Goal: Find specific page/section: Find specific page/section

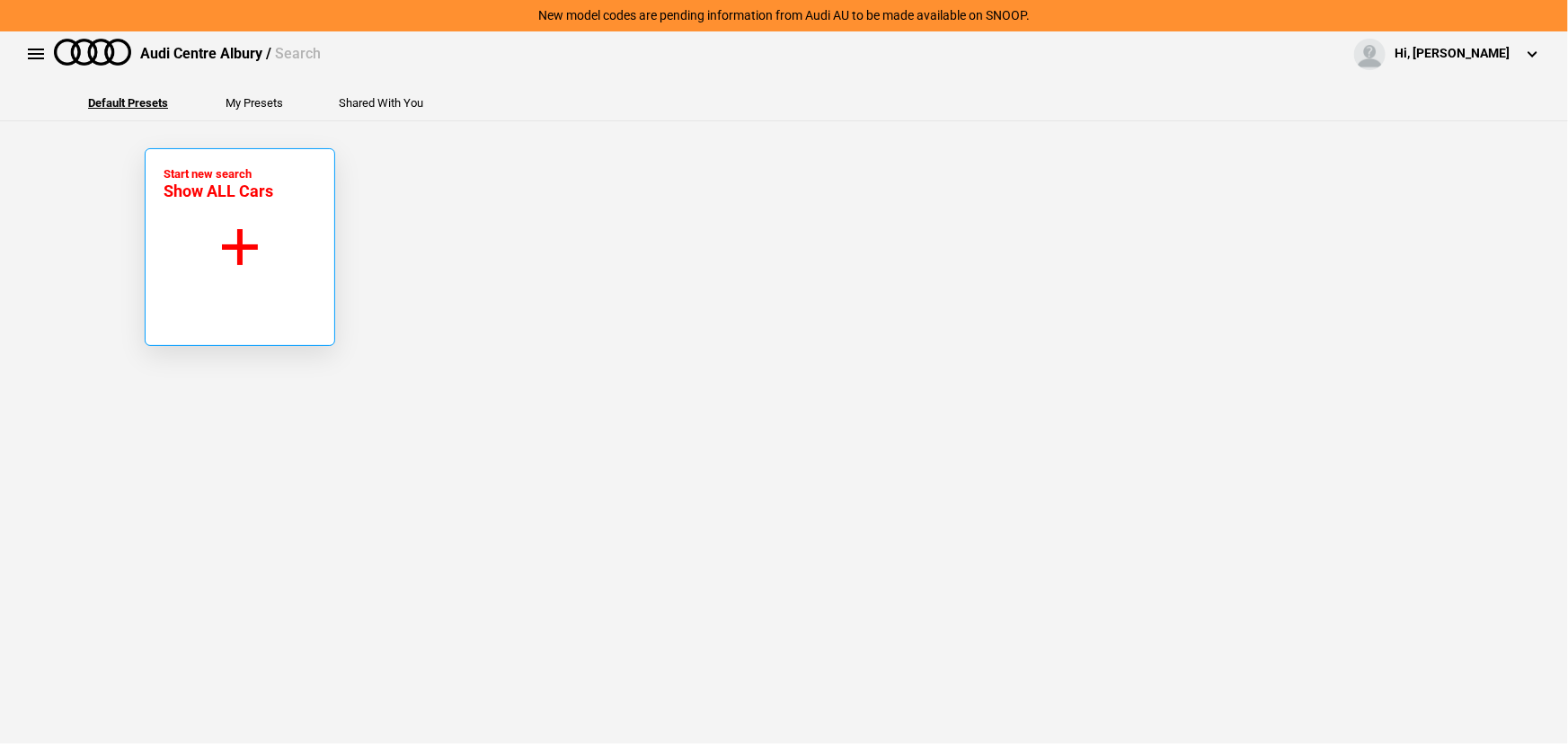
click at [298, 250] on button "Start new search Show ALL Cars" at bounding box center [239, 247] width 190 height 198
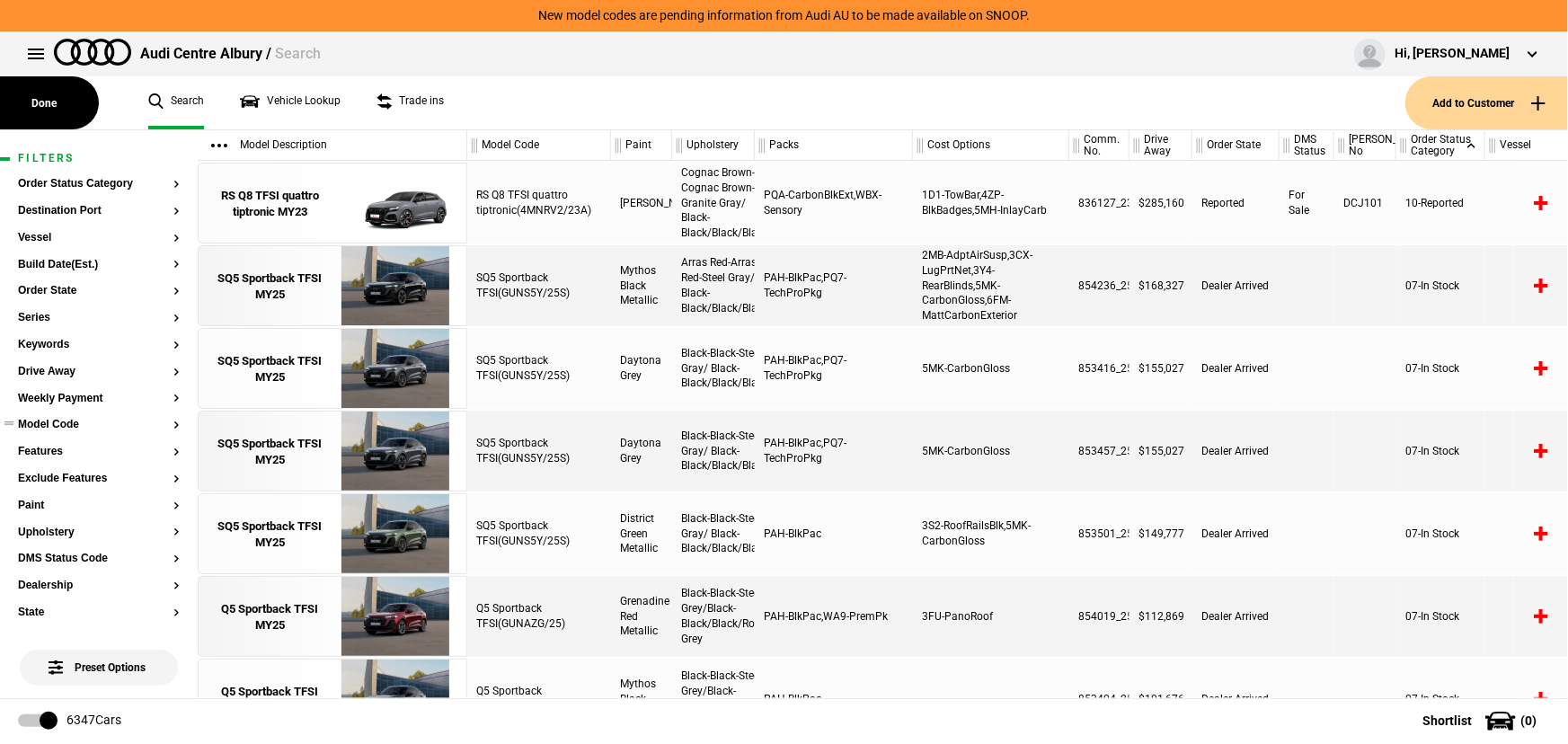
click at [74, 425] on button "Model Code" at bounding box center [99, 425] width 162 height 13
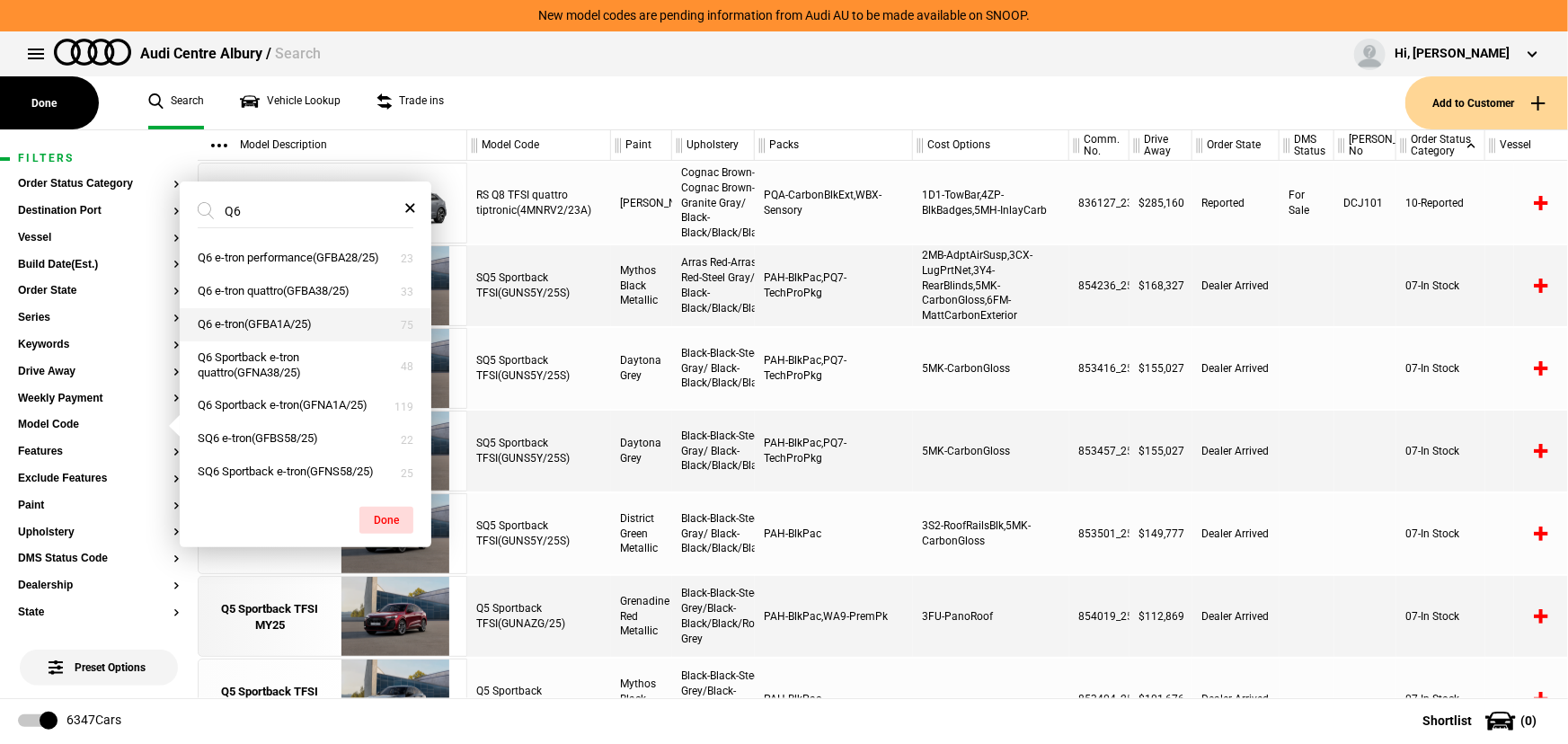
type input "Q6"
click at [252, 323] on button "Q6 e-tron(GFBA1A/25)" at bounding box center [305, 325] width 251 height 33
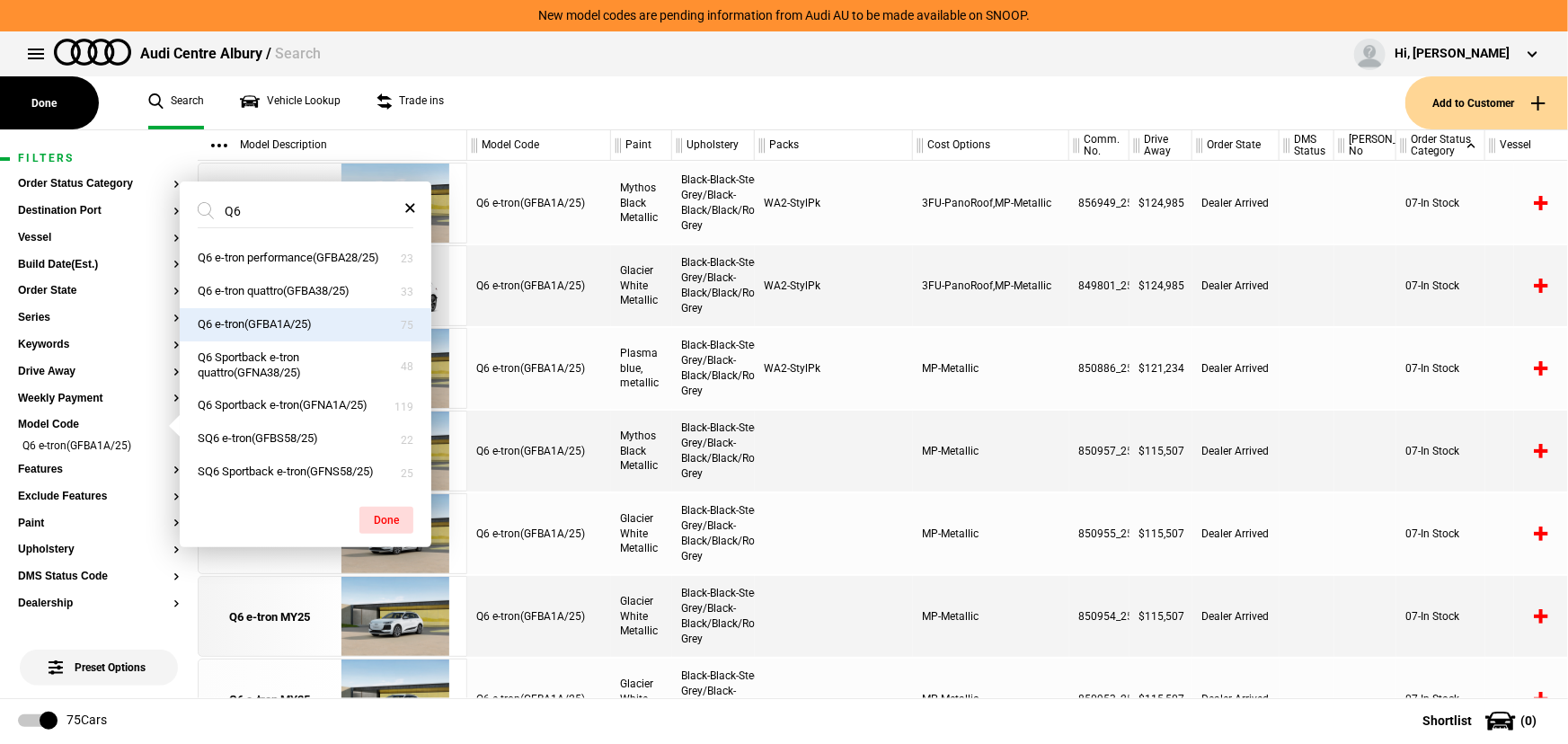
click at [661, 94] on ul "Search Vehicle Lookup Trade ins" at bounding box center [767, 103] width 1274 height 53
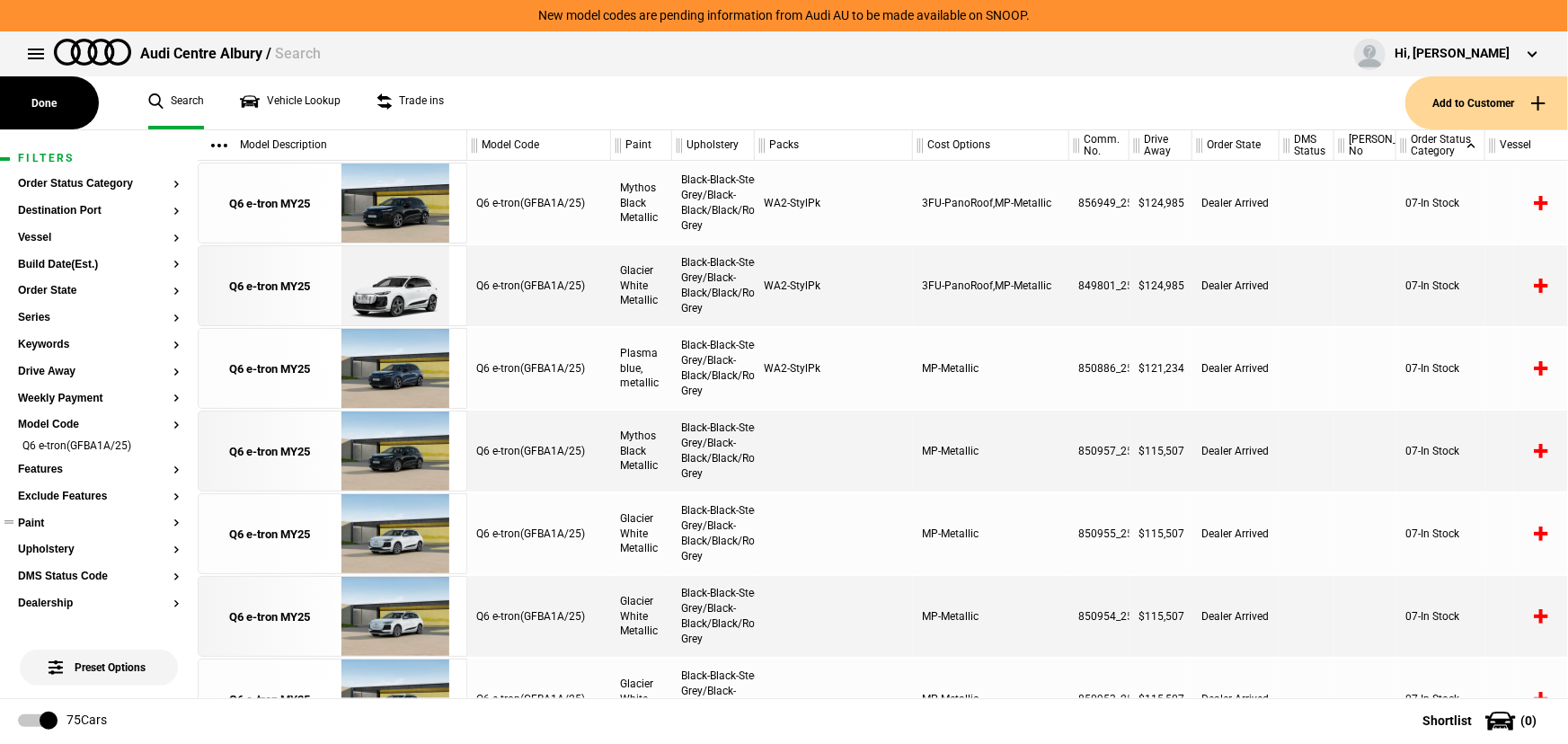
click at [38, 520] on button "Paint" at bounding box center [99, 524] width 162 height 13
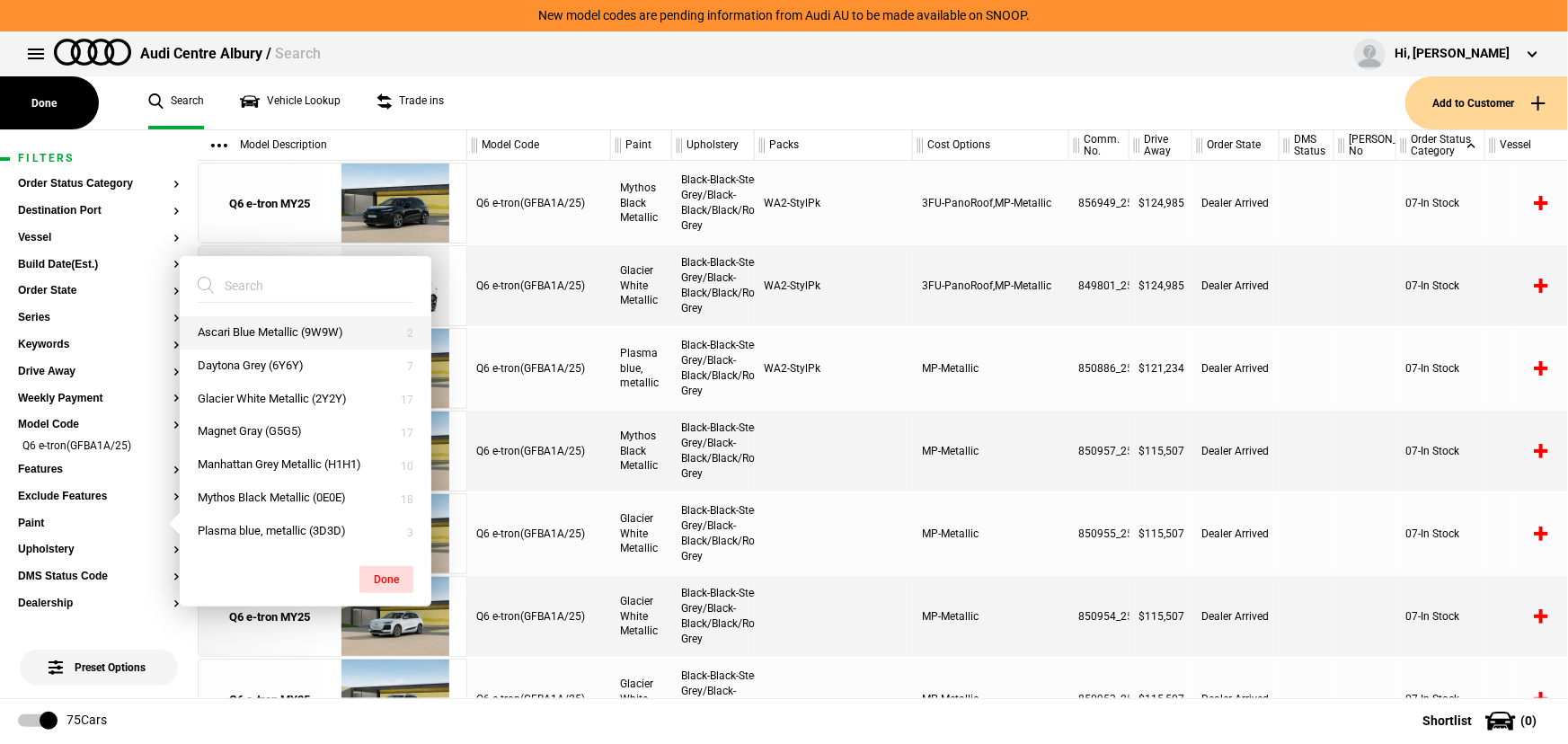
click at [288, 326] on button "Ascari Blue Metallic (9W9W)" at bounding box center [305, 333] width 251 height 33
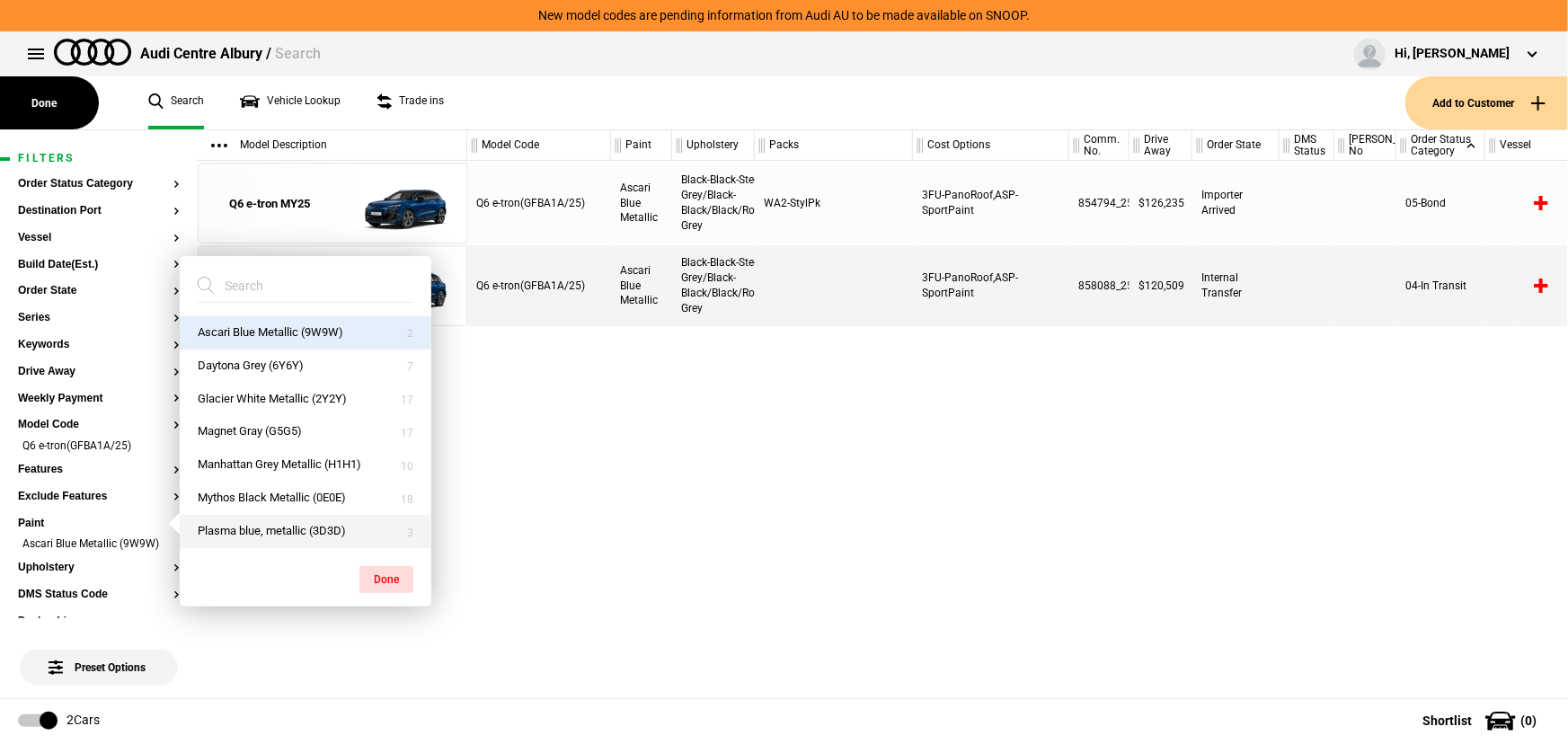
click at [275, 538] on button "Plasma blue, metallic (3D3D)" at bounding box center [305, 531] width 251 height 33
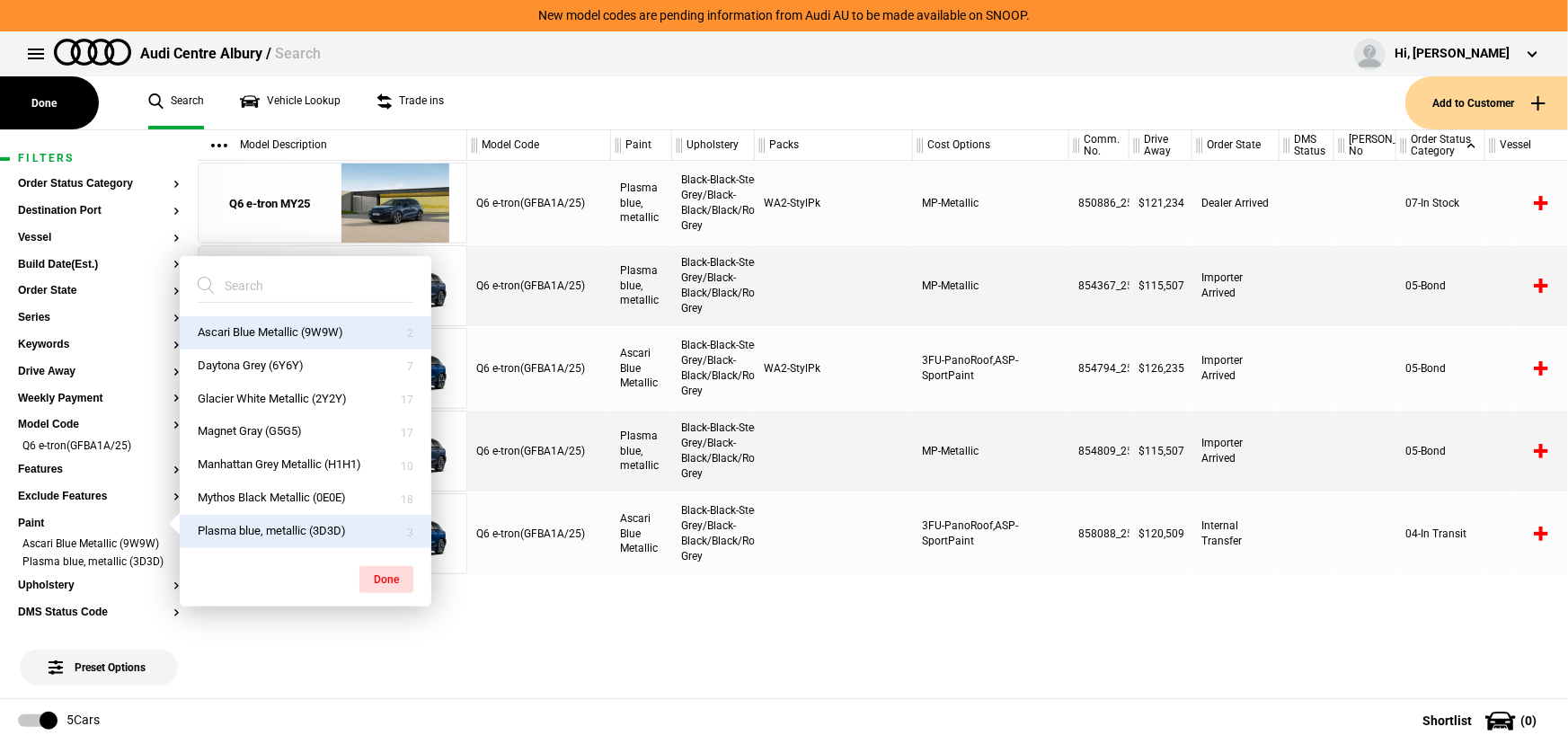
click at [522, 448] on div "Q6 e-tron(GFBA1A/25)" at bounding box center [539, 451] width 144 height 81
